Goal: Find specific page/section: Find specific page/section

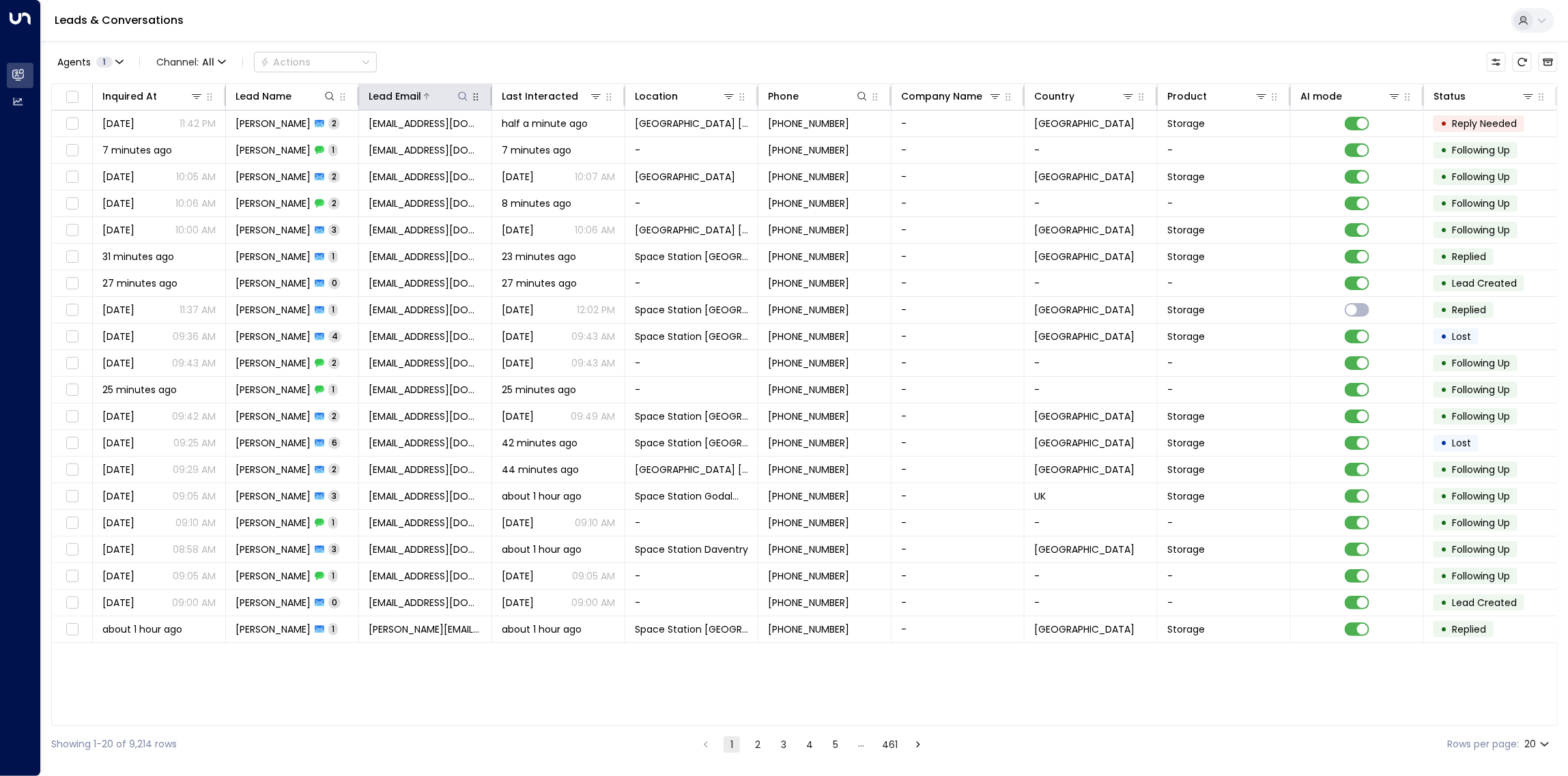
click at [464, 98] on icon at bounding box center [462, 96] width 9 height 9
click at [449, 145] on input "text" at bounding box center [461, 146] width 188 height 26
type input "**********"
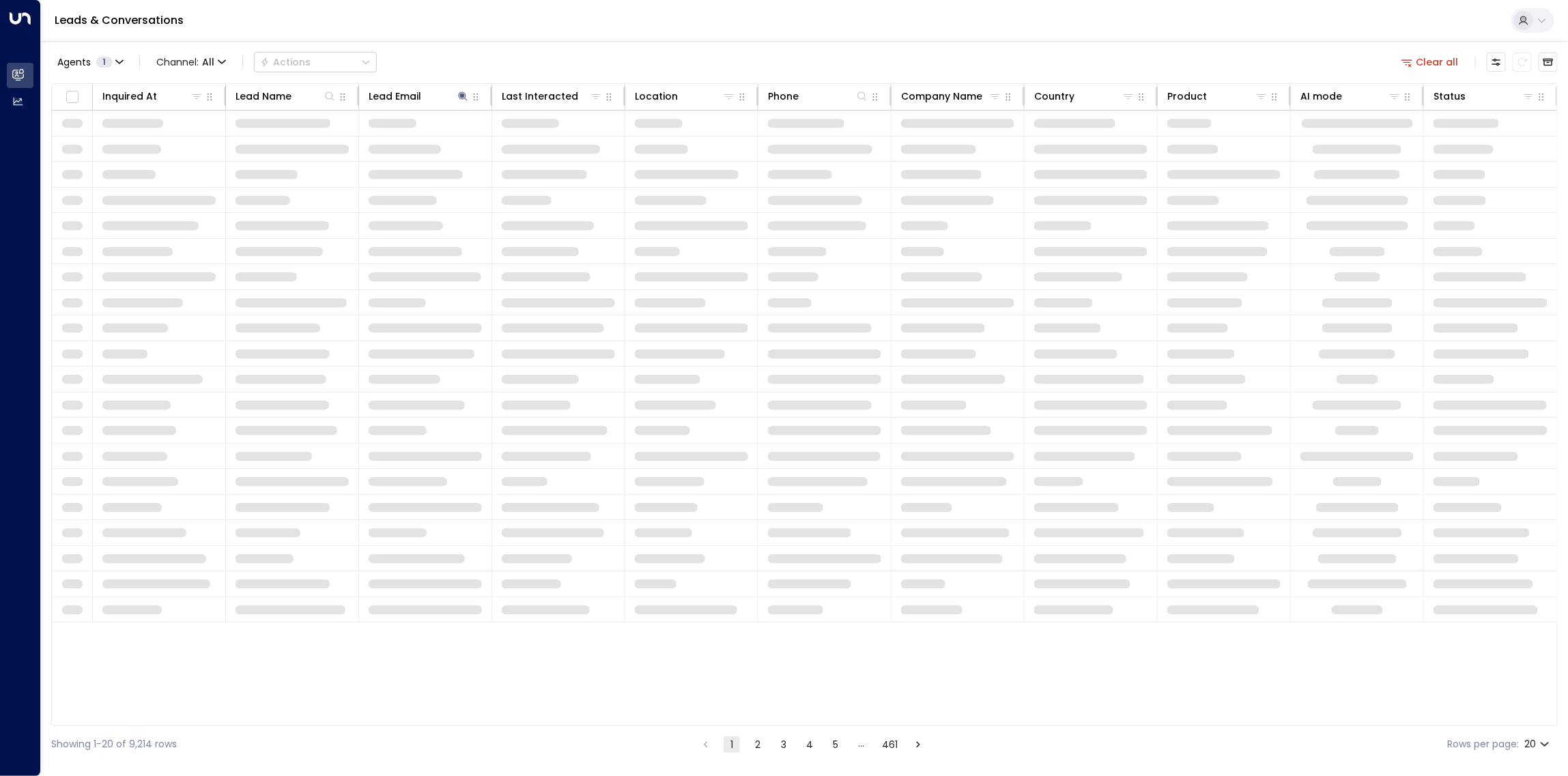
click at [466, 53] on div "Agents 1 Channel: All Actions Clear all" at bounding box center [804, 62] width 1506 height 28
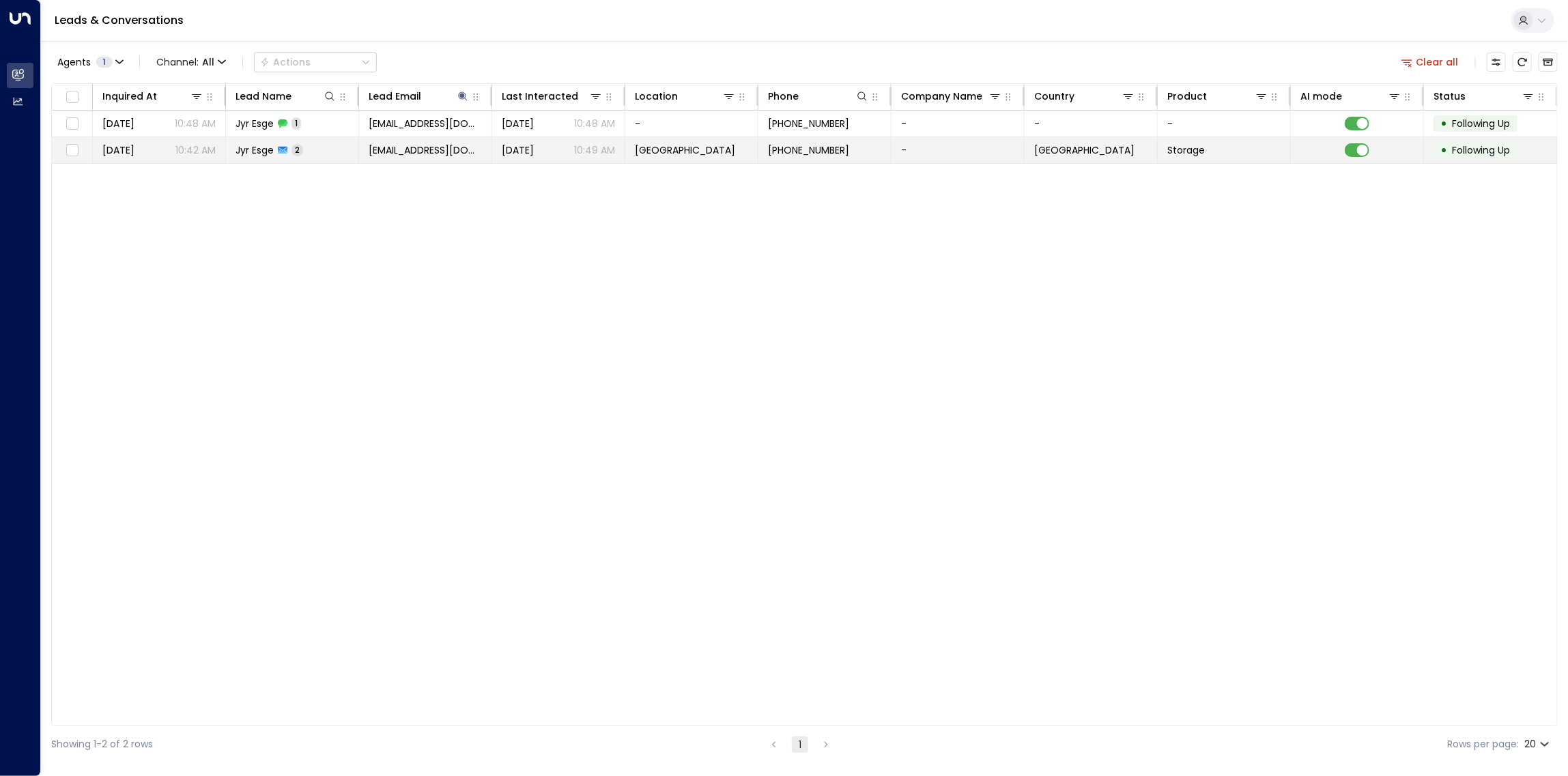
click at [1369, 151] on td at bounding box center [1357, 150] width 133 height 26
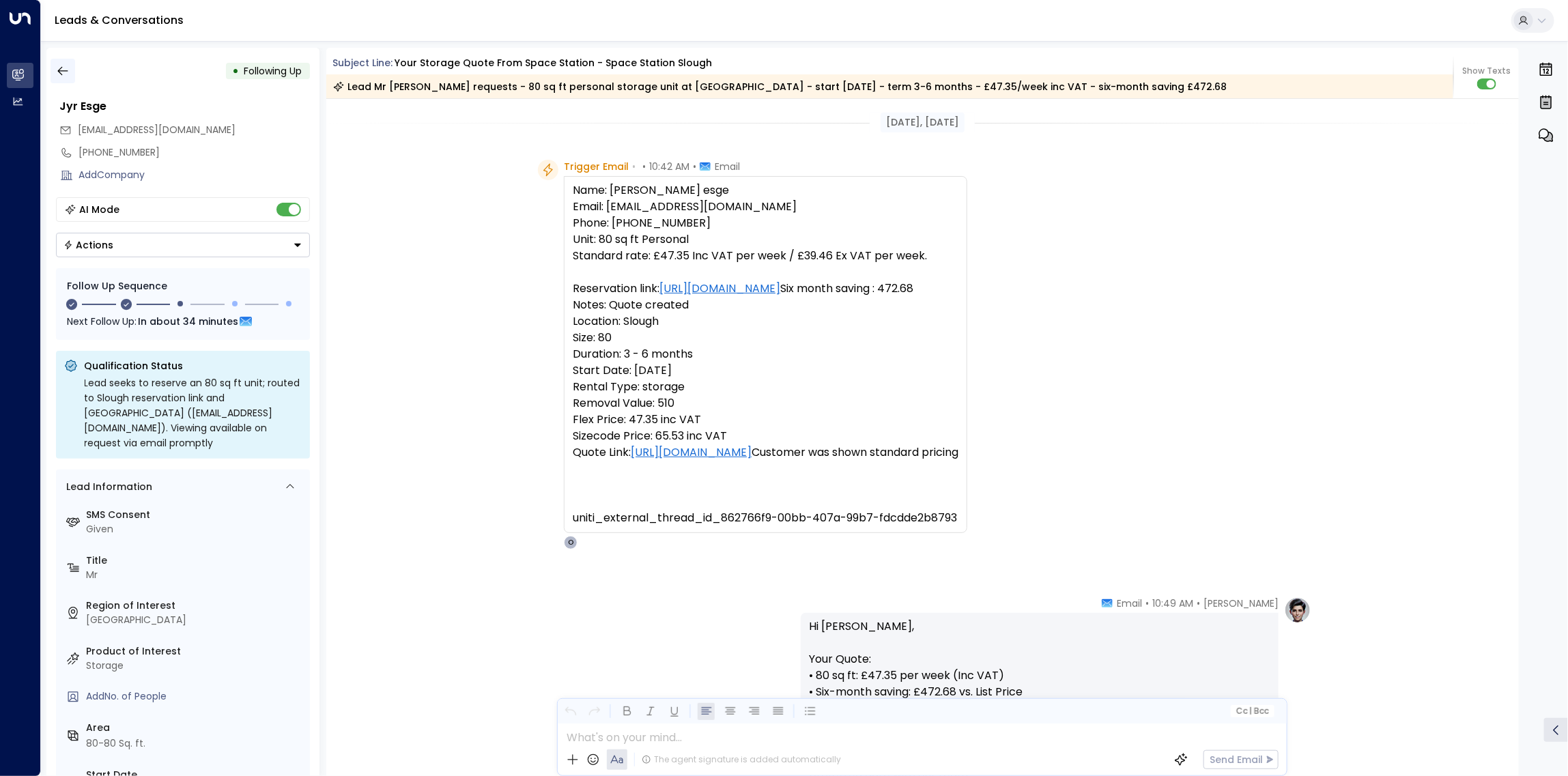
click at [66, 65] on icon "button" at bounding box center [62, 70] width 13 height 13
